Goal: Task Accomplishment & Management: Use online tool/utility

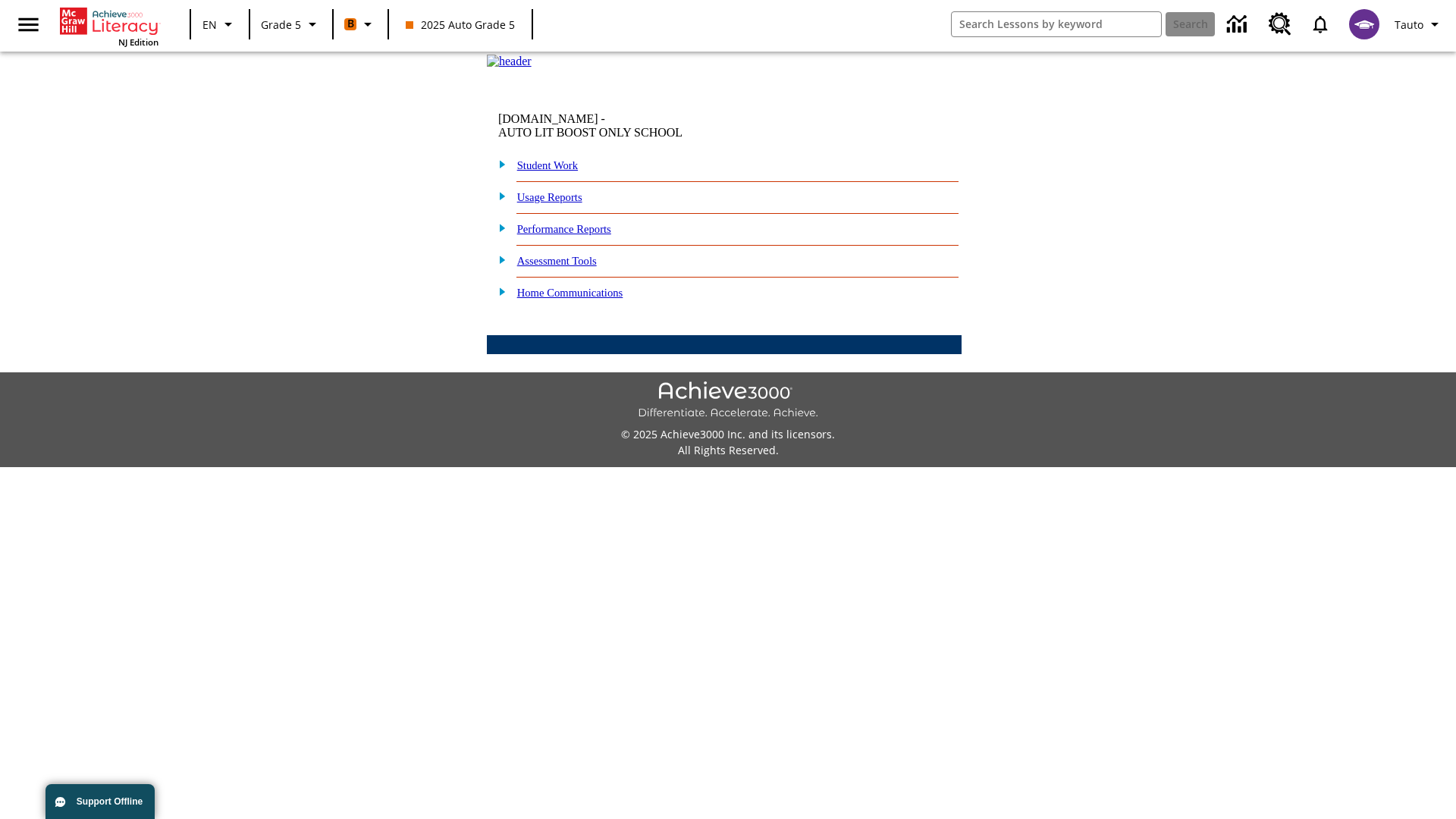
click at [558, 171] on link "Student Work" at bounding box center [548, 165] width 61 height 12
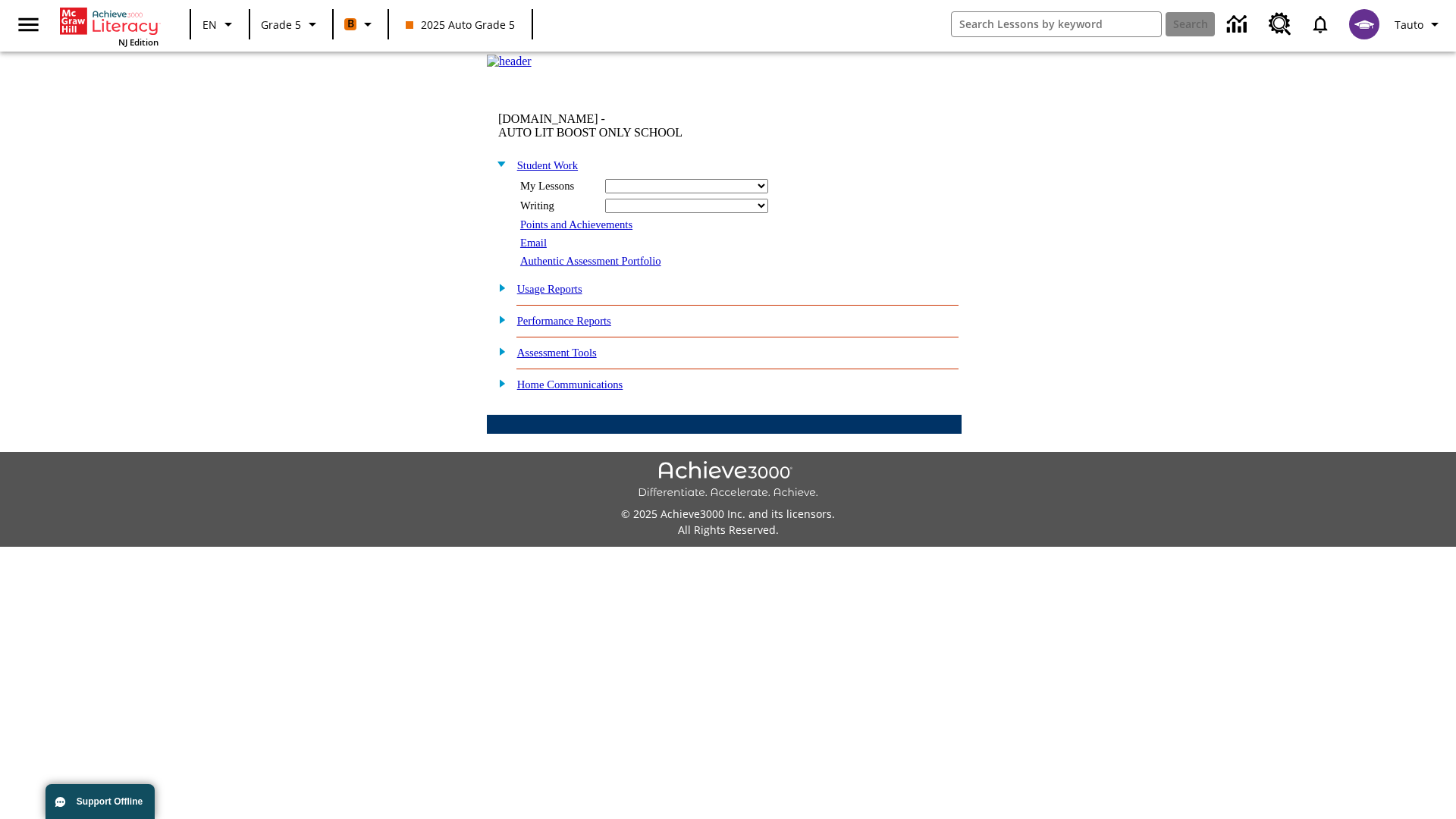
select select "/options/reports/?report_id=12&atype=1&section=2"
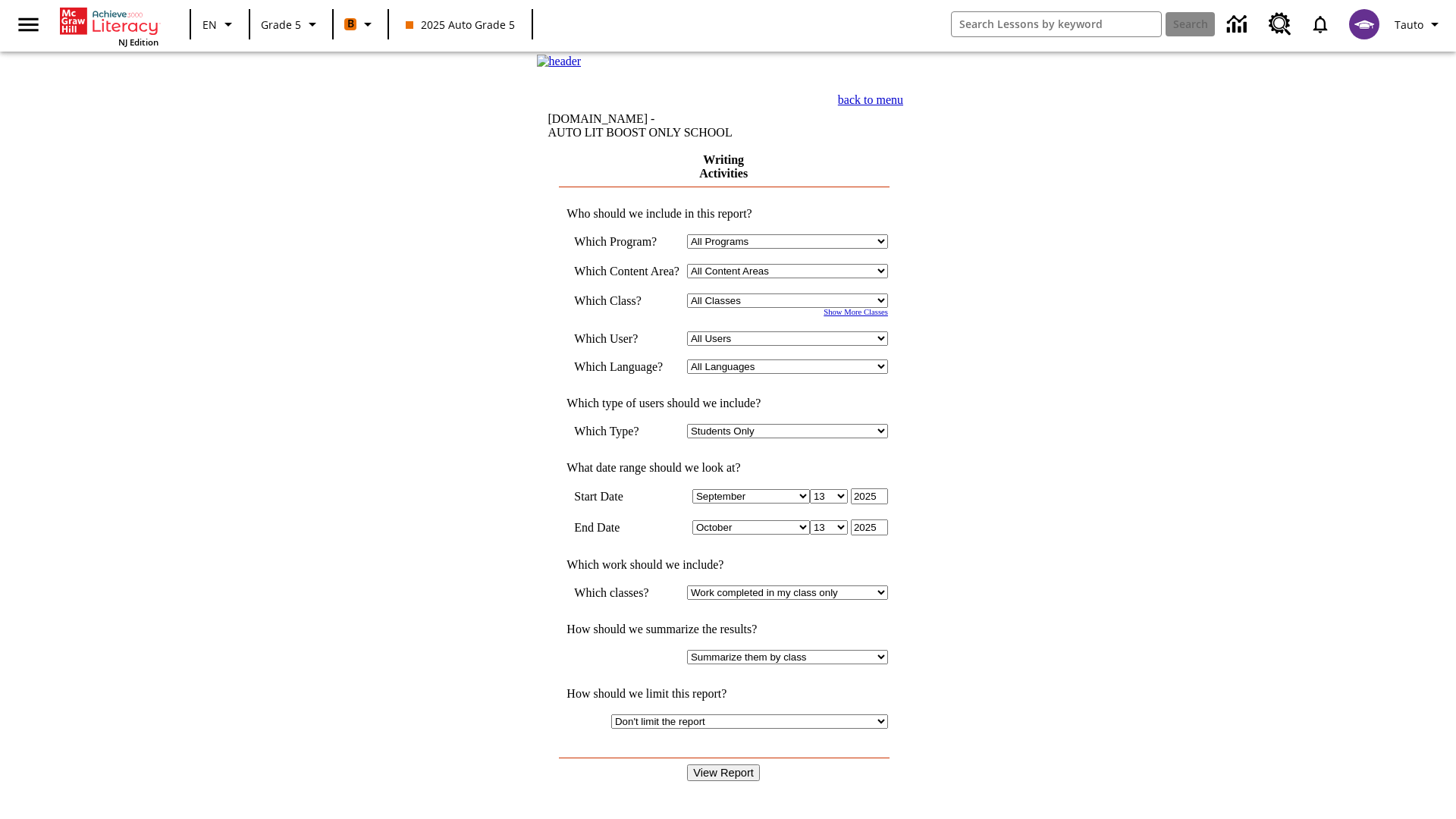
click at [792, 308] on select "Select a Class: All Classes 2025 Auto Grade 5 OL 2025 Auto Grade 6" at bounding box center [787, 300] width 201 height 14
select select "11133131"
